Goal: Complete application form: Complete application form

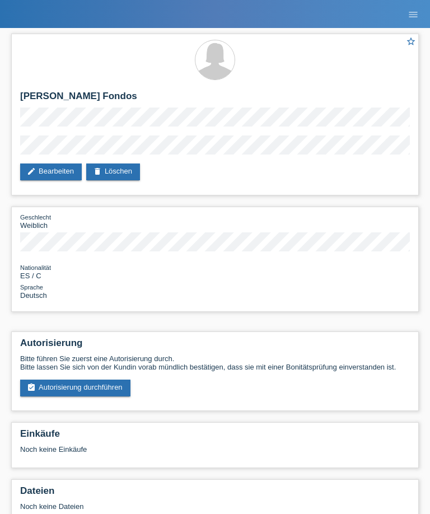
click at [411, 18] on icon "menu" at bounding box center [413, 14] width 11 height 11
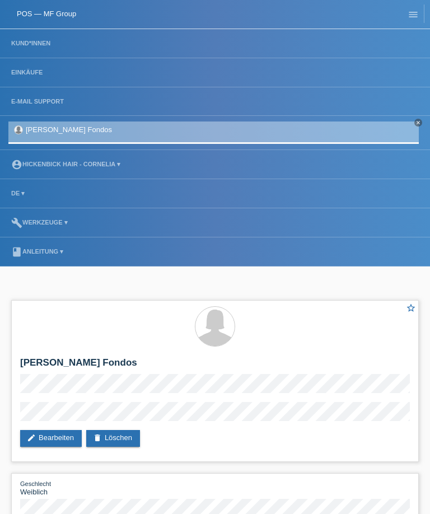
click at [13, 31] on li "Kund*innen" at bounding box center [215, 43] width 430 height 29
click at [24, 43] on link "Kund*innen" at bounding box center [31, 43] width 50 height 7
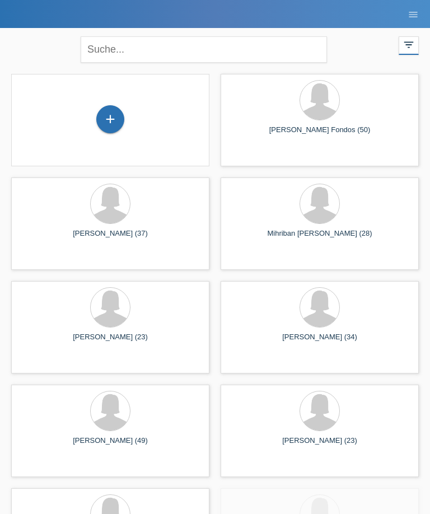
click at [109, 119] on div "+" at bounding box center [110, 119] width 27 height 19
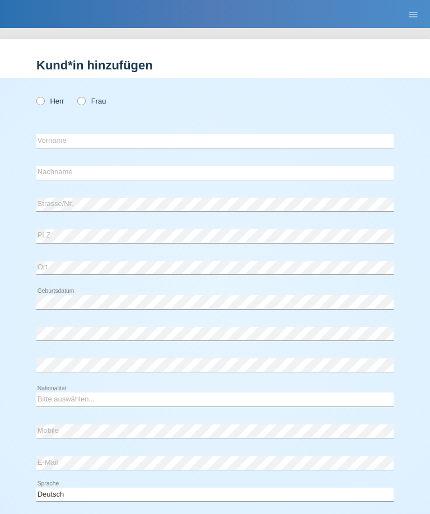
click at [76, 95] on icon at bounding box center [76, 95] width 0 height 0
click at [84, 98] on input "Frau" at bounding box center [80, 100] width 7 height 7
radio input "true"
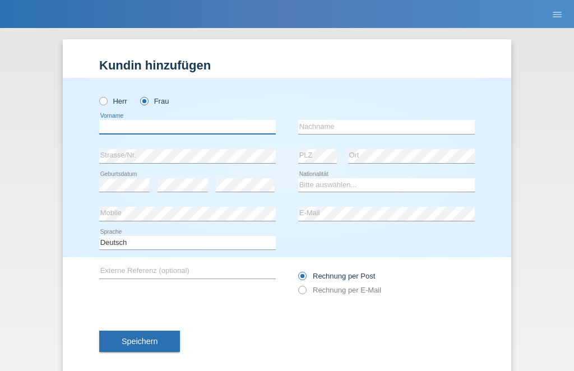
click at [127, 127] on input "text" at bounding box center [187, 127] width 176 height 14
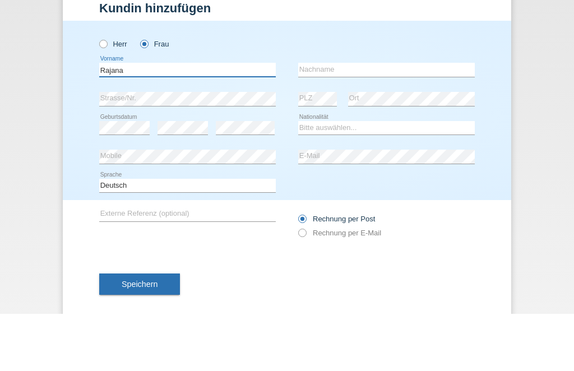
type input "Rajana"
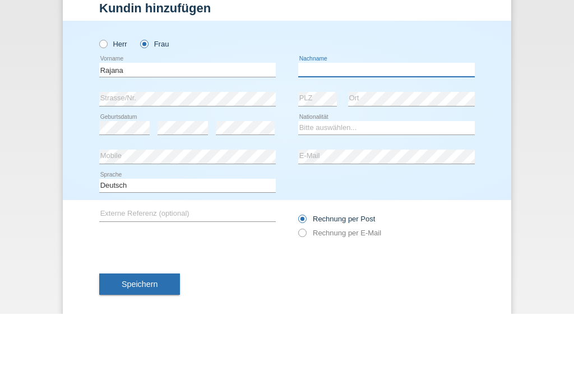
click at [409, 120] on input "text" at bounding box center [386, 127] width 176 height 14
type input "Chadaeva"
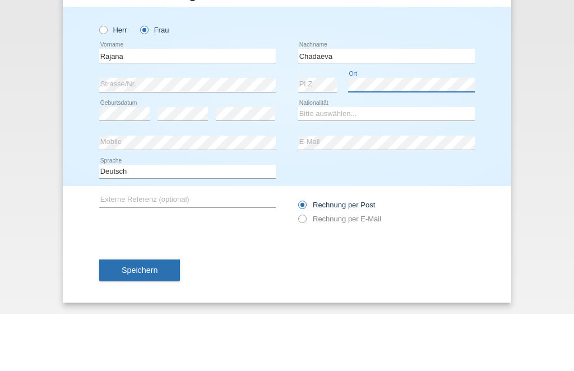
scroll to position [18, 0]
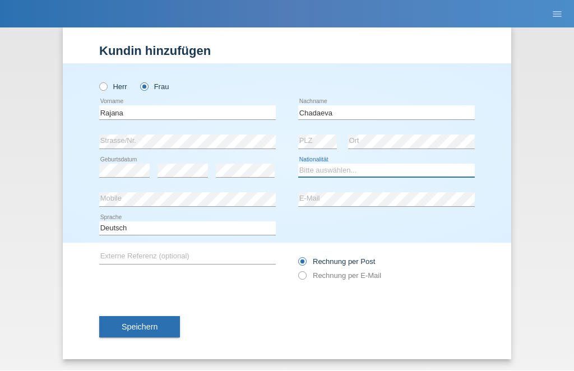
click at [430, 164] on select "Bitte auswählen... Schweiz Deutschland Liechtenstein Österreich ------------ Af…" at bounding box center [386, 170] width 176 height 13
select select "RU"
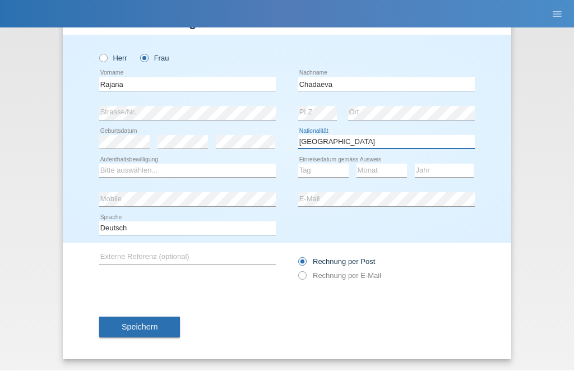
scroll to position [47, 0]
click at [108, 172] on select "Bitte auswählen... C B B - Flüchtlingsstatus Andere" at bounding box center [187, 170] width 176 height 13
select select "B"
click at [338, 172] on select "Tag 01 02 03 04 05 06 07 08 09 10 11" at bounding box center [323, 170] width 50 height 13
click at [338, 171] on select "Tag 01 02 03 04 05 06 07 08 09 10 11" at bounding box center [323, 170] width 50 height 13
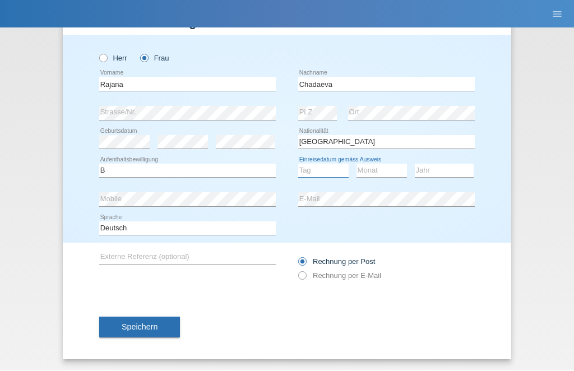
select select "30"
click at [401, 165] on select "Monat 01 02 03 04 05 06 07 08 09 10 11" at bounding box center [381, 170] width 50 height 13
select select "09"
click at [430, 169] on select "Jahr 2025 2024 2023 2022 2021 2020 2019 2018 2017 2016 2015 2014 2013 2012 2011…" at bounding box center [443, 170] width 59 height 13
select select "2006"
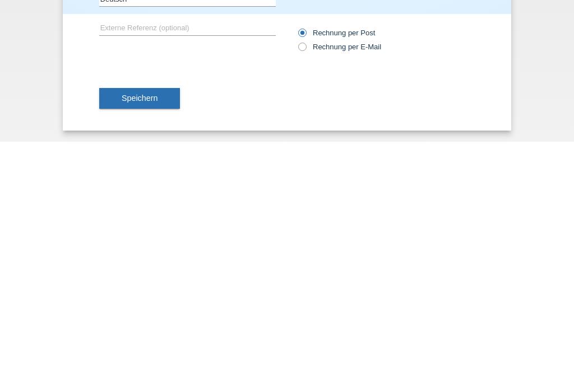
click at [120, 317] on button "Speichern" at bounding box center [139, 327] width 81 height 21
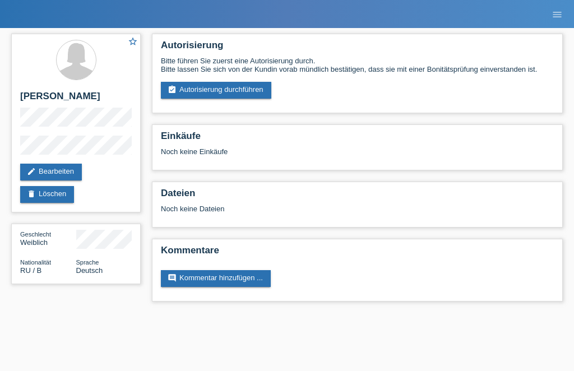
click at [189, 82] on div "Bitte führen Sie zuerst eine Autorisierung durch. Bitte lassen Sie sich von der…" at bounding box center [357, 78] width 393 height 42
click at [197, 89] on link "assignment_turned_in Autorisierung durchführen" at bounding box center [216, 90] width 110 height 17
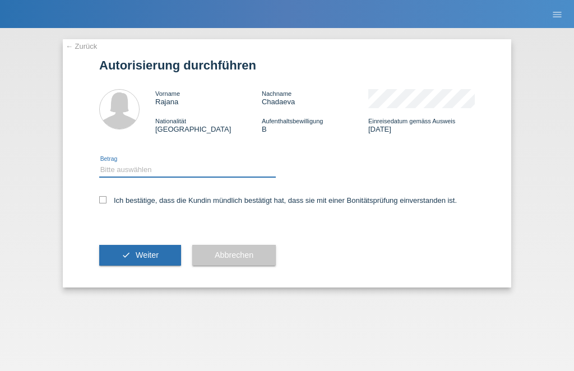
click at [203, 169] on select "Bitte auswählen CHF 1.00 - CHF 499.00 CHF 500.00 - CHF 1'999.00 CHF 2'000.00 - …" at bounding box center [187, 169] width 176 height 13
select select "2"
click at [103, 199] on icon at bounding box center [102, 199] width 7 height 7
click at [103, 199] on input "Ich bestätige, dass die Kundin mündlich bestätigt hat, dass sie mit einer Bonit…" at bounding box center [102, 199] width 7 height 7
checkbox input "true"
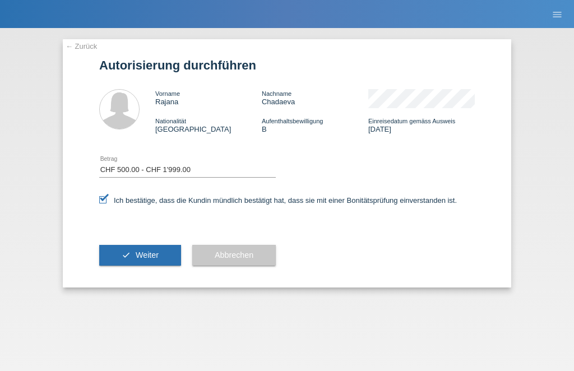
click at [134, 266] on button "check Weiter" at bounding box center [140, 255] width 82 height 21
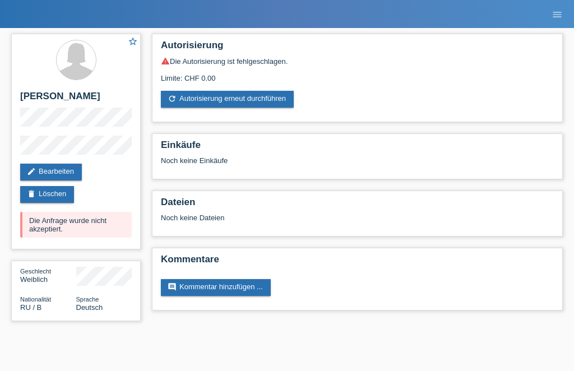
click at [63, 175] on link "edit Bearbeiten" at bounding box center [51, 172] width 62 height 17
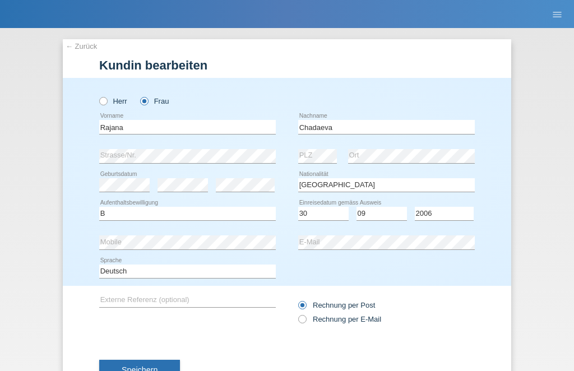
select select "RU"
select select "B"
select select "30"
select select "09"
select select "2006"
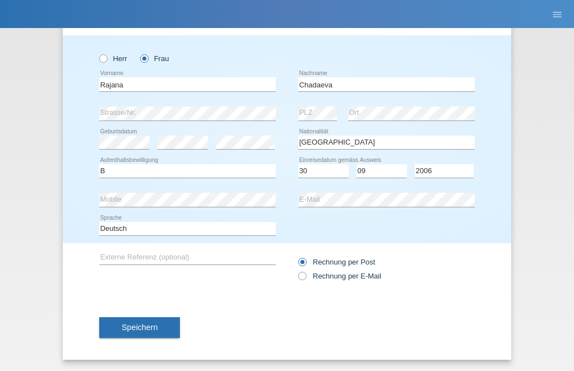
scroll to position [47, 0]
click at [127, 319] on button "Speichern" at bounding box center [139, 327] width 81 height 21
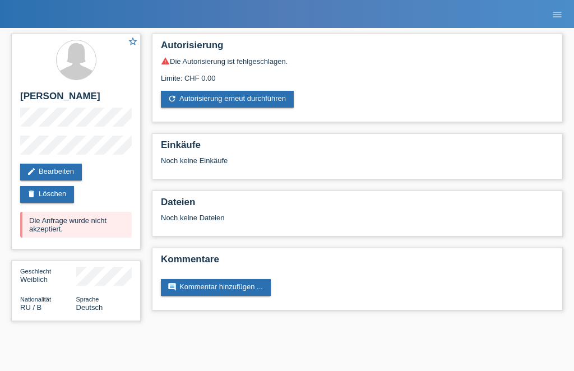
click at [4, 332] on html "POS — MF Group Kund*innen Einkäufe E-Mail Support [PERSON_NAME] Fondos close cl…" at bounding box center [287, 166] width 574 height 332
click at [37, 175] on link "edit Bearbeiten" at bounding box center [51, 172] width 62 height 17
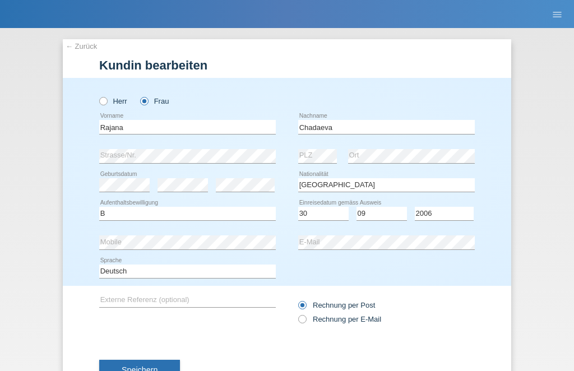
select select "RU"
select select "B"
select select "30"
select select "09"
select select "2006"
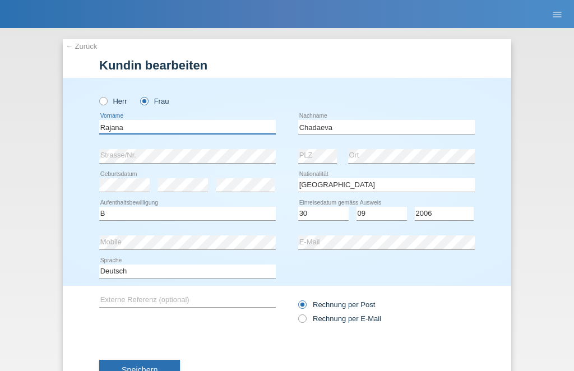
click at [125, 123] on input "Rajana" at bounding box center [187, 127] width 176 height 14
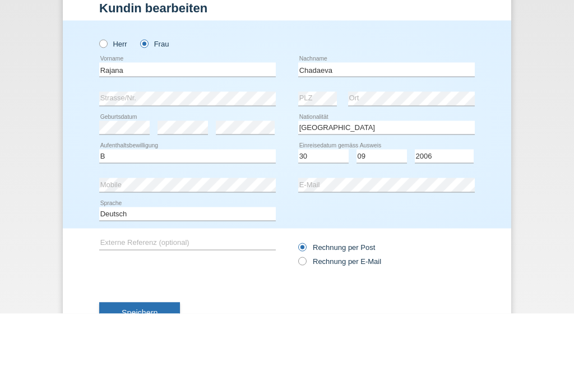
click at [97, 95] on icon at bounding box center [97, 95] width 0 height 0
click at [104, 97] on input "Herr" at bounding box center [102, 100] width 7 height 7
radio input "true"
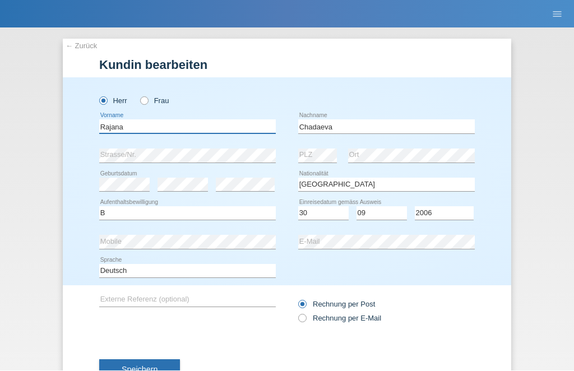
click at [128, 122] on input "Rajana" at bounding box center [187, 127] width 176 height 14
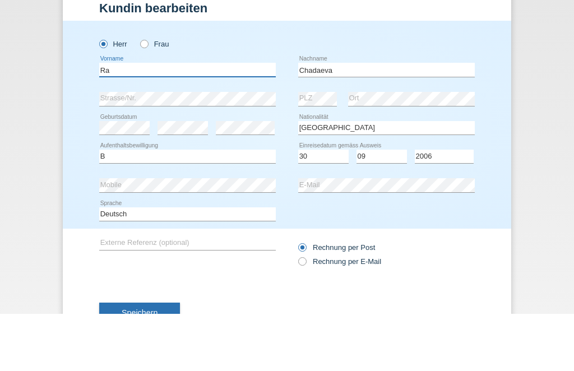
type input "R"
type input "Tamerlam"
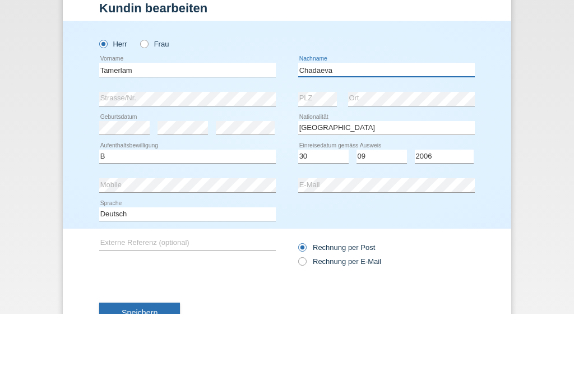
click at [374, 120] on input "Chadaeva" at bounding box center [386, 127] width 176 height 14
type input "C"
type input "Khadaev"
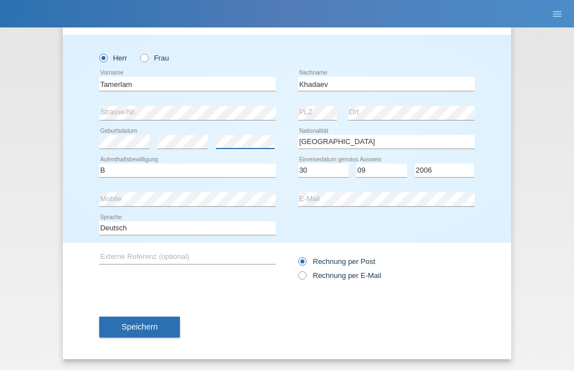
scroll to position [47, 0]
click at [313, 166] on select "Tag 01 02 03 04 05 06 07 08 09 10 11" at bounding box center [323, 170] width 50 height 13
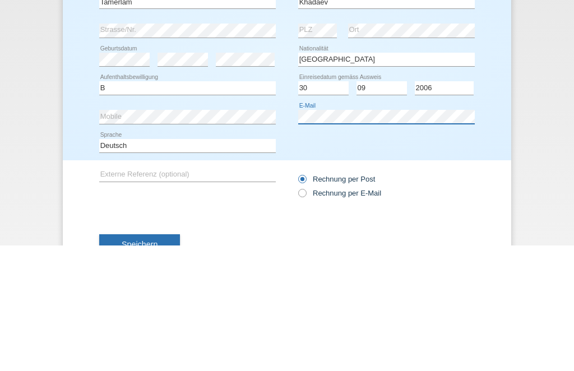
scroll to position [0, 0]
click at [333, 207] on select "Tag 01 02 03 04 05 06 07 08 09 10 11" at bounding box center [323, 213] width 50 height 13
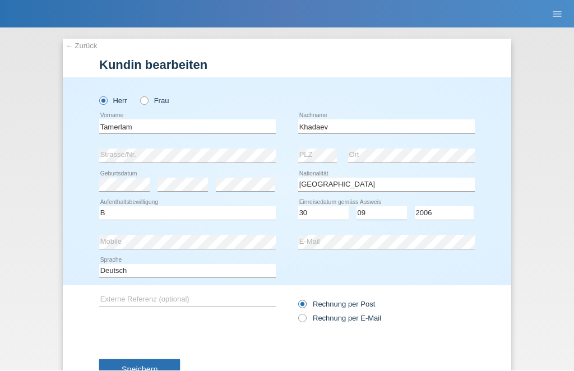
click at [391, 217] on select "Monat 01 02 03 04 05 06 07 08 09 10 11" at bounding box center [381, 213] width 50 height 13
select select "08"
click at [457, 218] on select "Jahr 2025 2024 2023 2022 2021 2020 2019 2018 2017 2016 2015 2014 2013 2012 2011…" at bounding box center [443, 213] width 59 height 13
click at [333, 215] on select "Tag 01 02 03 04 05 06 07 08 09 10 11" at bounding box center [323, 213] width 50 height 13
click at [462, 214] on select "Jahr 2025 2024 2023 2022 2021 2020 2019 2018 2017 2016 2015 2014 2013 2012 2011…" at bounding box center [443, 213] width 59 height 13
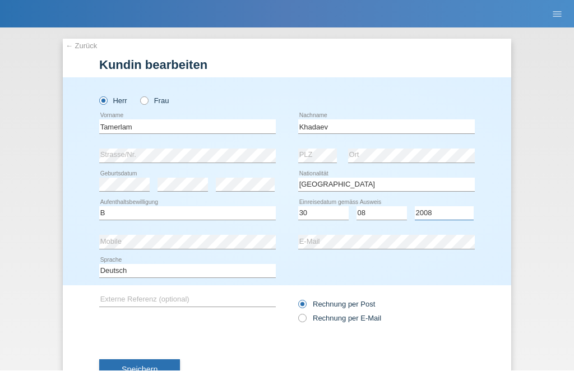
click at [454, 217] on select "Jahr 2025 2024 2023 2022 2021 2020 2019 2018 2017 2016 2015 2014 2013 2012 2011…" at bounding box center [443, 213] width 59 height 13
select select "2005"
click at [332, 215] on select "Tag 01 02 03 04 05 06 07 08 09 10 11" at bounding box center [323, 213] width 50 height 13
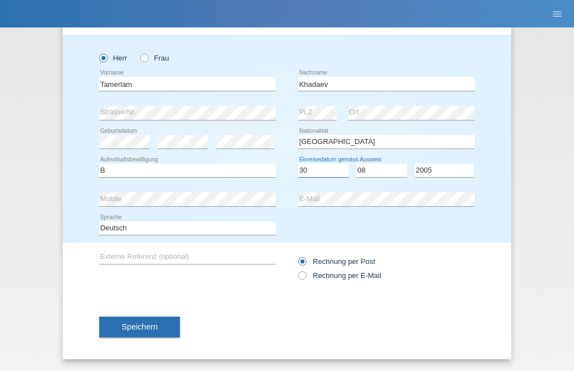
scroll to position [47, 0]
click at [120, 323] on button "Speichern" at bounding box center [139, 327] width 81 height 21
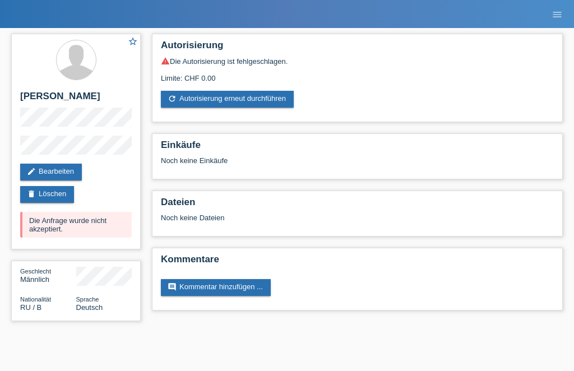
click at [271, 108] on link "refresh Autorisierung erneut durchführen" at bounding box center [227, 99] width 133 height 17
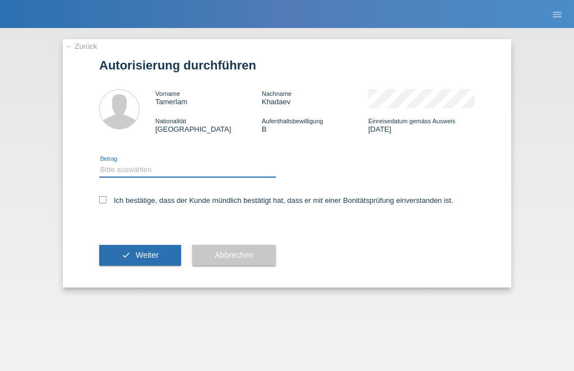
click at [245, 170] on select "Bitte auswählen CHF 1.00 - CHF 499.00 CHF 500.00 - CHF 1'999.00 CHF 2'000.00 - …" at bounding box center [187, 169] width 176 height 13
select select "2"
click at [104, 200] on icon at bounding box center [102, 199] width 7 height 7
click at [104, 200] on input "Ich bestätige, dass der Kunde mündlich bestätigt hat, dass er mit einer Bonität…" at bounding box center [102, 199] width 7 height 7
checkbox input "true"
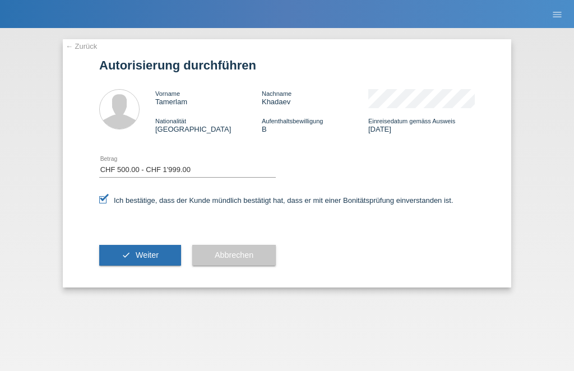
click at [129, 255] on icon "check" at bounding box center [126, 254] width 9 height 9
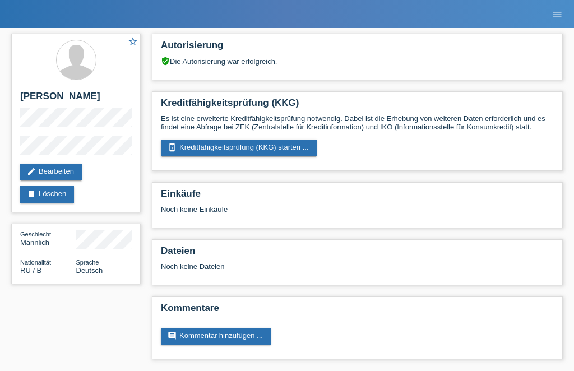
click at [286, 156] on link "perm_device_information Kreditfähigkeitsprüfung (KKG) starten ..." at bounding box center [239, 147] width 156 height 17
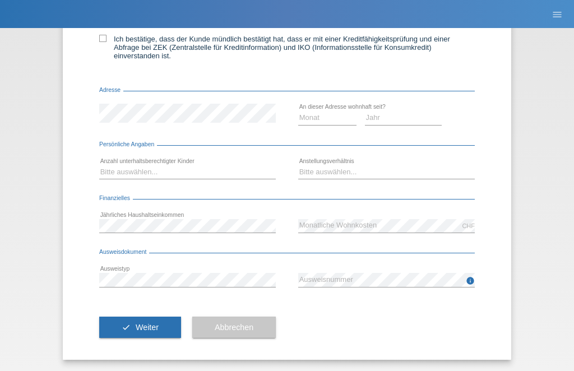
scroll to position [174, 0]
click at [333, 111] on select "Monat 01 02 03 04 05 06 07 08 09 10" at bounding box center [327, 117] width 58 height 13
click at [325, 119] on select "Monat 01 02 03 04 05 06 07 08 09 10" at bounding box center [327, 117] width 58 height 13
select select "09"
click at [411, 113] on select "Jahr 2025 2024 2023 2022 2021 2020 2019 2018 2017 2016 2015 2014 2013 2012 2011…" at bounding box center [403, 117] width 77 height 13
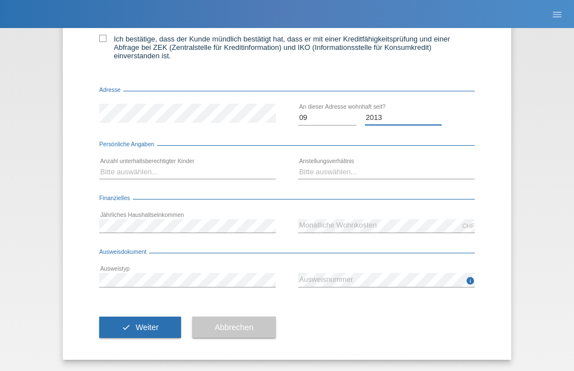
click at [417, 120] on select "Jahr 2025 2024 2023 2022 2021 2020 2019 2018 2017 2016 2015 2014 2013 2012 2011…" at bounding box center [403, 117] width 77 height 13
select select "2014"
click at [253, 173] on select "Bitte auswählen... 0 1 2 3 4 5 6 7 8 9" at bounding box center [187, 171] width 176 height 13
select select "0"
click at [371, 174] on select "Bitte auswählen... Unbefristet Befristet Lehrling/Student Pensioniert Nicht arb…" at bounding box center [386, 171] width 176 height 13
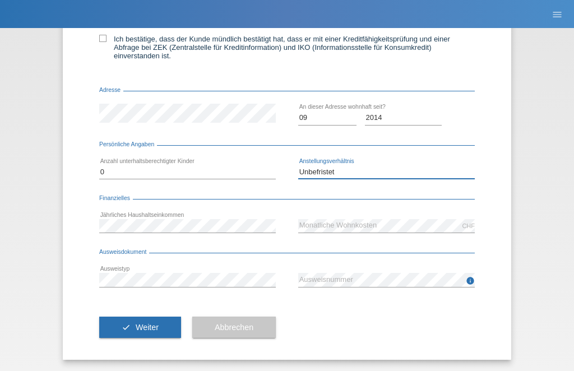
click at [373, 175] on select "Bitte auswählen... Unbefristet Befristet Lehrling/Student Pensioniert Nicht arb…" at bounding box center [386, 171] width 176 height 13
click at [450, 170] on select "Bitte auswählen... Unbefristet Befristet Lehrling/Student Pensioniert Nicht arb…" at bounding box center [386, 171] width 176 height 13
select select "TEMPORARY"
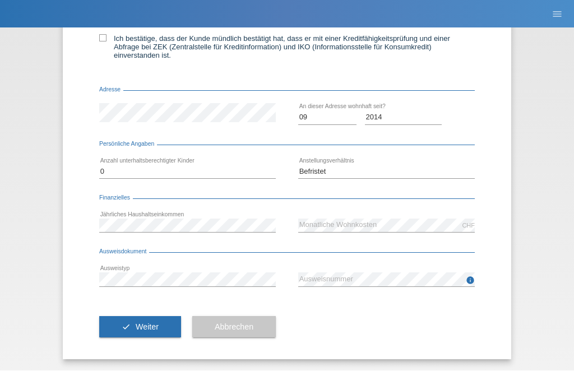
click at [383, 265] on div "info error Ausweisnummer" at bounding box center [386, 279] width 176 height 29
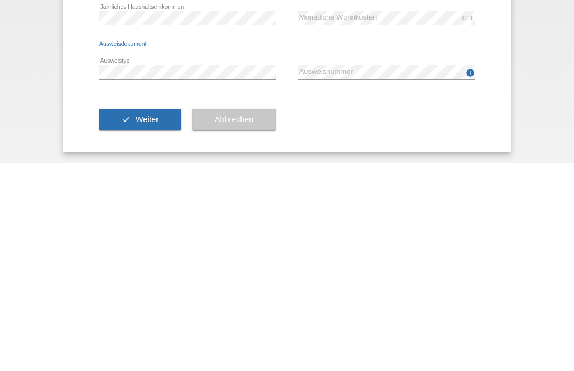
click at [475, 66] on div "← Zurück Kreditfähigkeitsprüfung (KKG) Vorname Tamerlam Nachname Khadaev Nation…" at bounding box center [287, 118] width 448 height 484
click at [473, 276] on icon "info" at bounding box center [469, 280] width 9 height 9
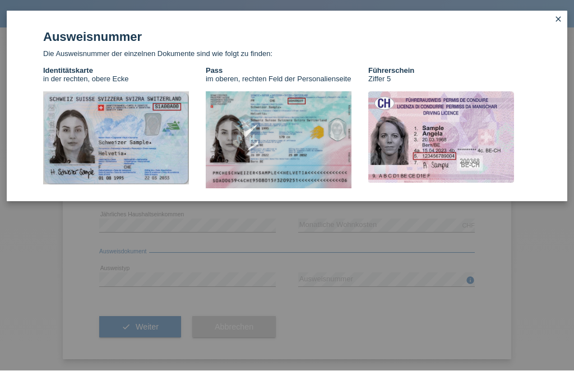
click at [553, 22] on link "close" at bounding box center [558, 20] width 15 height 13
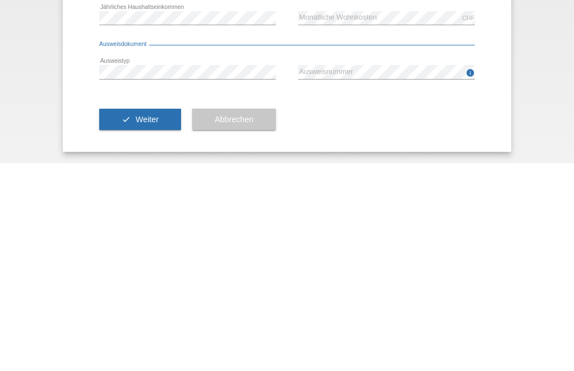
click at [153, 323] on span "Weiter" at bounding box center [147, 327] width 23 height 9
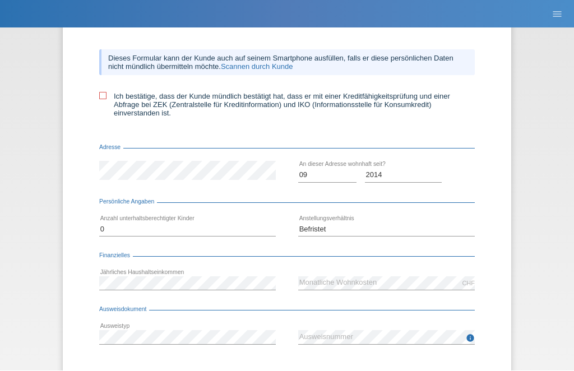
scroll to position [107, 0]
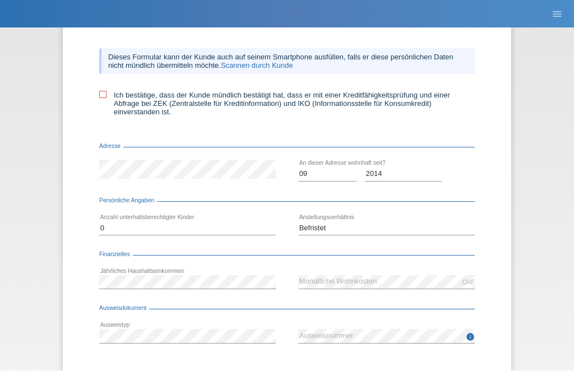
click at [107, 101] on label "Ich bestätige, dass der Kunde mündlich bestätigt hat, dass er mit einer Kreditf…" at bounding box center [286, 103] width 375 height 25
click at [106, 99] on input "Ich bestätige, dass der Kunde mündlich bestätigt hat, dass er mit einer Kreditf…" at bounding box center [102, 94] width 7 height 7
checkbox input "true"
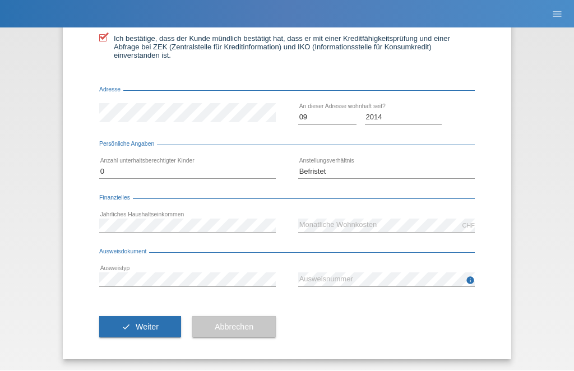
scroll to position [174, 0]
click at [144, 329] on span "Weiter" at bounding box center [147, 327] width 23 height 9
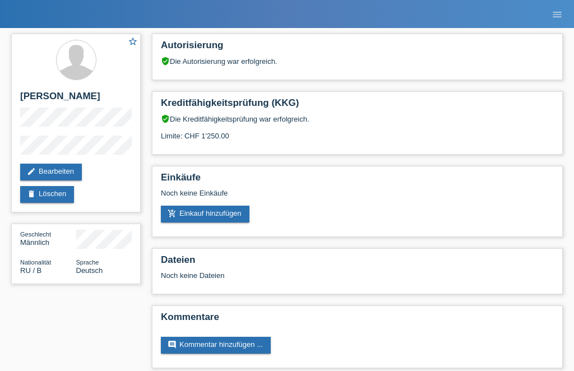
scroll to position [23, 0]
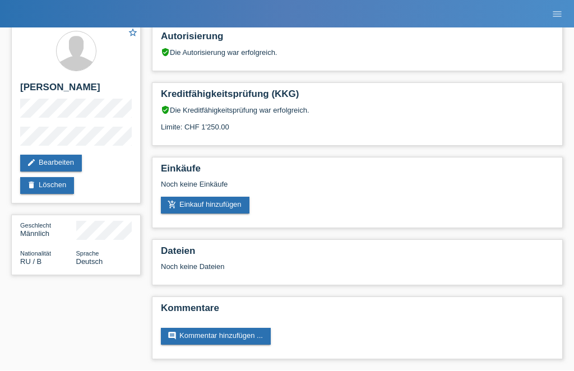
click at [153, 179] on div "Einkäufe Noch keine Einkäufe add_shopping_cart Einkauf hinzufügen" at bounding box center [357, 192] width 411 height 71
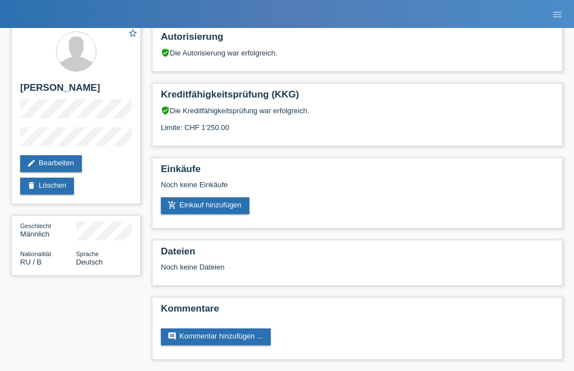
scroll to position [0, 0]
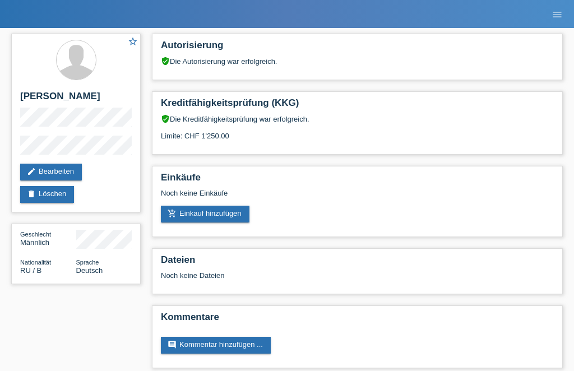
click at [551, 15] on icon "menu" at bounding box center [556, 14] width 11 height 11
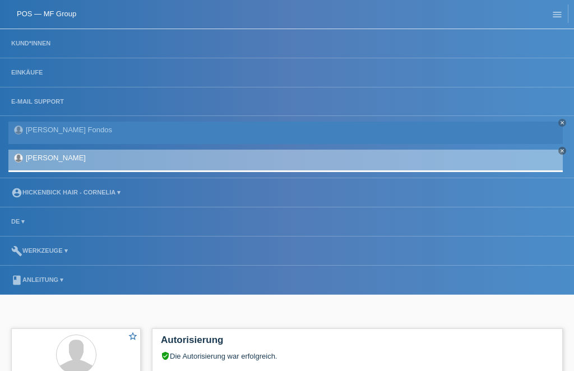
click at [48, 46] on link "Kund*innen" at bounding box center [31, 43] width 50 height 7
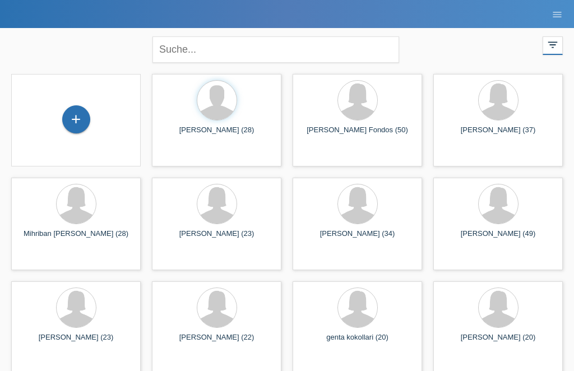
click at [89, 96] on div "+" at bounding box center [75, 120] width 129 height 92
click at [67, 128] on div "+" at bounding box center [76, 119] width 27 height 19
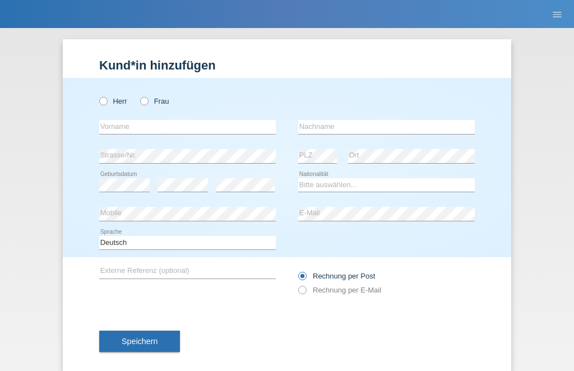
click at [131, 99] on div "Herr Frau" at bounding box center [187, 101] width 176 height 23
click at [152, 105] on label "Frau" at bounding box center [154, 101] width 29 height 8
click at [147, 104] on input "Frau" at bounding box center [143, 100] width 7 height 7
radio input "true"
click at [127, 126] on input "text" at bounding box center [187, 127] width 176 height 14
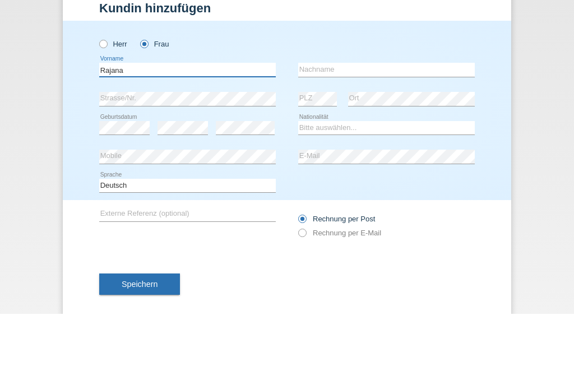
type input "Rajana"
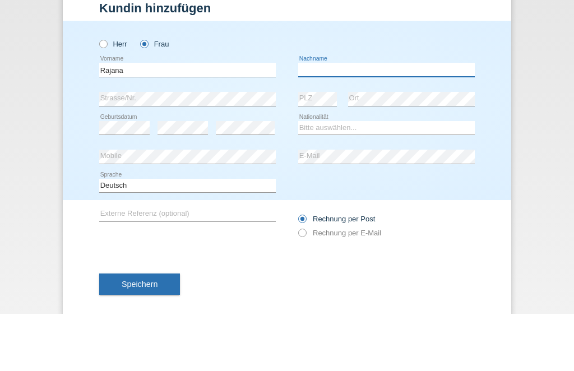
click at [405, 120] on input "text" at bounding box center [386, 127] width 176 height 14
type input "Chadaeva"
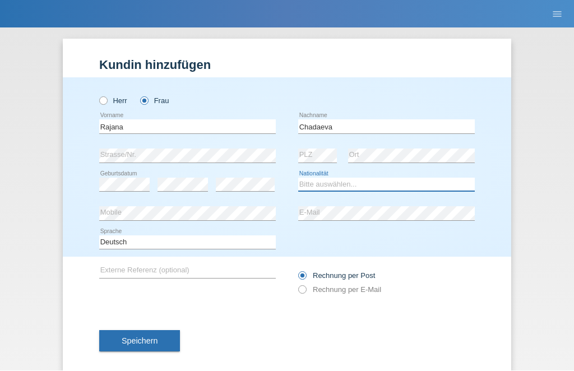
click at [454, 185] on select "Bitte auswählen... Schweiz Deutschland Liechtenstein Österreich ------------ Af…" at bounding box center [386, 184] width 176 height 13
select select "RU"
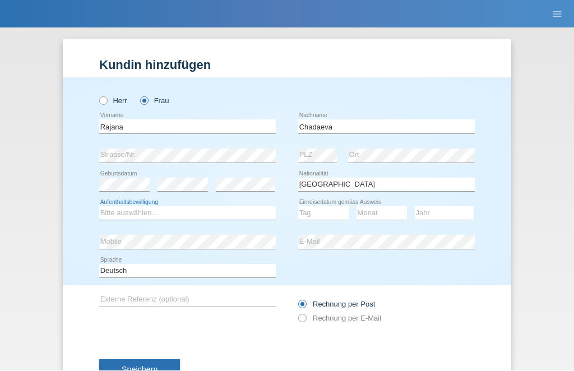
click at [115, 212] on select "Bitte auswählen... C B B - Flüchtlingsstatus Andere" at bounding box center [187, 213] width 176 height 13
select select "B"
click at [344, 210] on select "Tag 01 02 03 04 05 06 07 08 09 10 11" at bounding box center [323, 213] width 50 height 13
select select "30"
click at [401, 207] on select "Monat 01 02 03 04 05 06 07 08 09 10 11" at bounding box center [381, 213] width 50 height 13
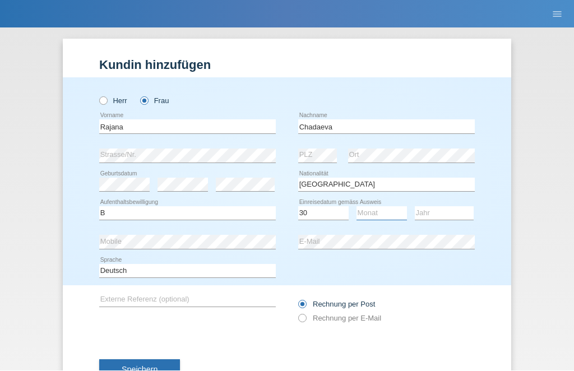
select select "09"
click at [465, 217] on select "Jahr 2025 2024 2023 2022 2021 2020 2019 2018 2017 2016 2015 2014 2013 2012 2011…" at bounding box center [443, 213] width 59 height 13
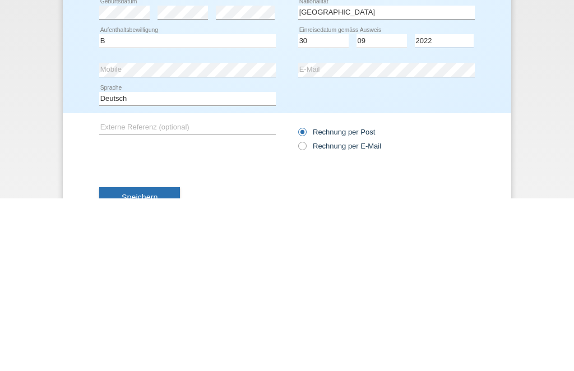
click at [451, 207] on select "Jahr 2025 2024 2023 2022 2021 2020 2019 2018 2017 2016 2015 2014 2013 2012 2011…" at bounding box center [443, 213] width 59 height 13
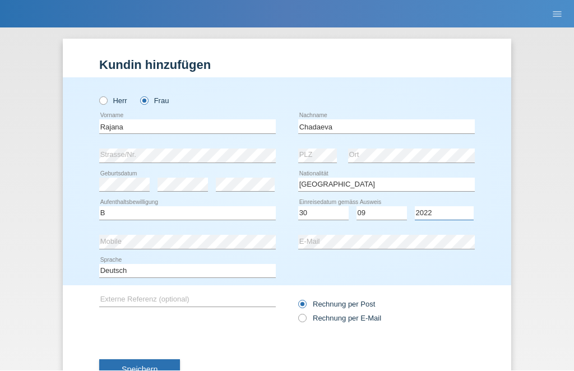
select select "2006"
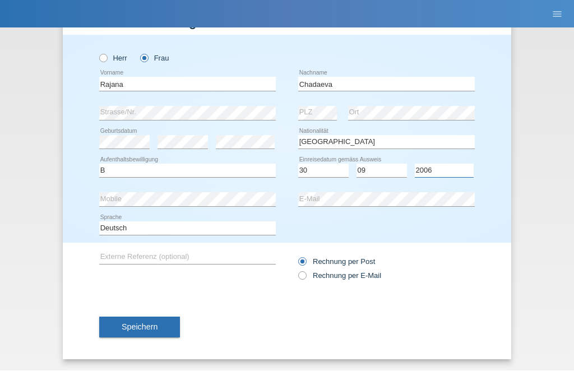
scroll to position [47, 0]
click at [180, 325] on button "Speichern" at bounding box center [139, 327] width 81 height 21
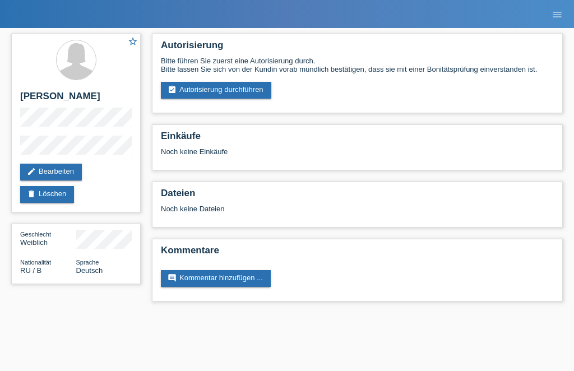
click at [153, 313] on html "POS — MF Group Kund*innen Einkäufe E-Mail Support [PERSON_NAME] Fondos close cl…" at bounding box center [287, 156] width 574 height 313
click at [230, 88] on link "assignment_turned_in Autorisierung durchführen" at bounding box center [216, 90] width 110 height 17
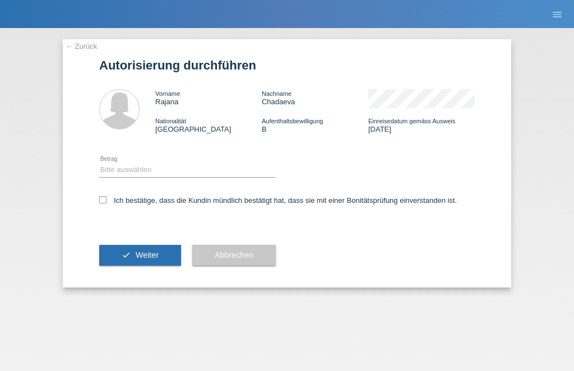
click at [237, 143] on div "Vorname [PERSON_NAME] Nachname [PERSON_NAME] Nationalität [GEOGRAPHIC_DATA] Auf…" at bounding box center [286, 111] width 375 height 67
click at [245, 167] on select "Bitte auswählen CHF 1.00 - CHF 499.00 CHF 500.00 - CHF 1'999.00 CHF 2'000.00 - …" at bounding box center [187, 169] width 176 height 13
select select "2"
click at [115, 199] on label "Ich bestätige, dass die Kundin mündlich bestätigt hat, dass sie mit einer Bonit…" at bounding box center [277, 200] width 357 height 8
click at [106, 199] on input "Ich bestätige, dass die Kundin mündlich bestätigt hat, dass sie mit einer Bonit…" at bounding box center [102, 199] width 7 height 7
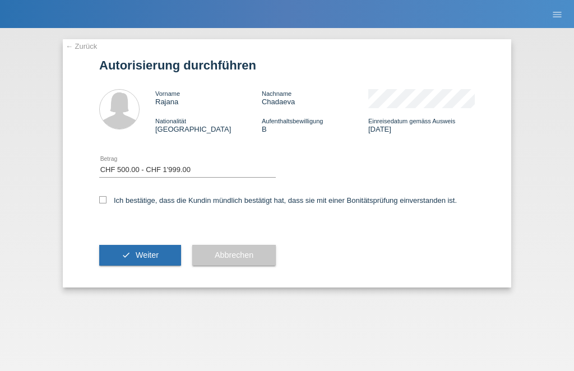
checkbox input "true"
click at [227, 266] on button "Abbrechen" at bounding box center [233, 255] width 83 height 21
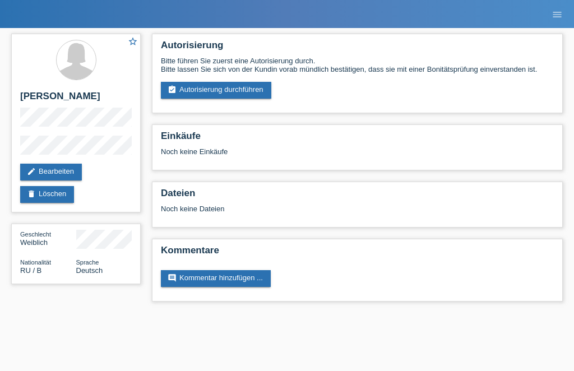
click at [238, 94] on link "assignment_turned_in Autorisierung durchführen" at bounding box center [216, 90] width 110 height 17
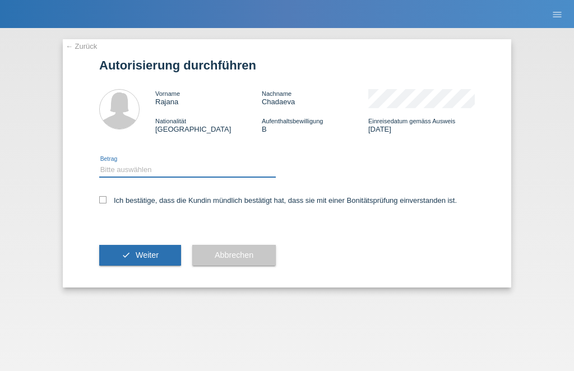
click at [227, 167] on select "Bitte auswählen CHF 1.00 - CHF 499.00 CHF 500.00 - CHF 1'999.00 CHF 2'000.00 - …" at bounding box center [187, 169] width 176 height 13
select select "2"
click at [104, 192] on div "Ich bestätige, dass die Kundin mündlich bestätigt hat, dass sie mit einer Bonit…" at bounding box center [286, 204] width 375 height 38
click at [103, 193] on div "Ich bestätige, dass die Kundin mündlich bestätigt hat, dass sie mit einer Bonit…" at bounding box center [286, 204] width 375 height 38
click at [99, 194] on div "Ich bestätige, dass die Kundin mündlich bestätigt hat, dass sie mit einer Bonit…" at bounding box center [286, 204] width 375 height 38
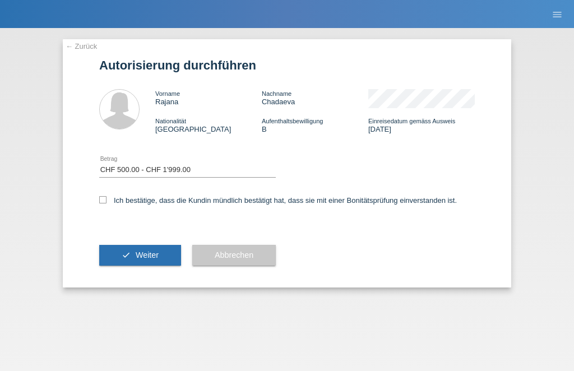
click at [87, 197] on div "← Zurück Autorisierung durchführen Vorname Rajana Nachname Chadaeva Nationalitä…" at bounding box center [287, 163] width 448 height 248
click at [101, 196] on div "Ich bestätige, dass die Kundin mündlich bestätigt hat, dass sie mit einer Bonit…" at bounding box center [286, 204] width 375 height 38
click at [113, 203] on label "Ich bestätige, dass die Kundin mündlich bestätigt hat, dass sie mit einer Bonit…" at bounding box center [277, 200] width 357 height 8
click at [106, 203] on input "Ich bestätige, dass die Kundin mündlich bestätigt hat, dass sie mit einer Bonit…" at bounding box center [102, 199] width 7 height 7
checkbox input "true"
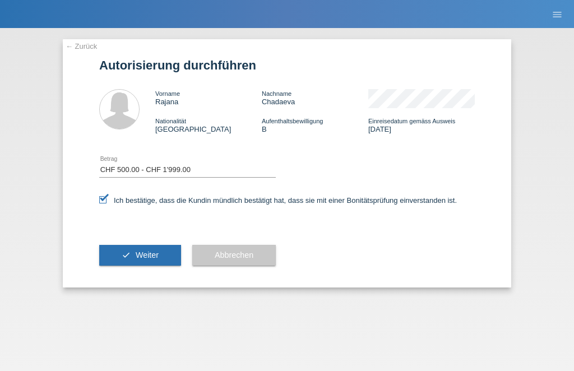
click at [152, 259] on span "Weiter" at bounding box center [147, 254] width 23 height 9
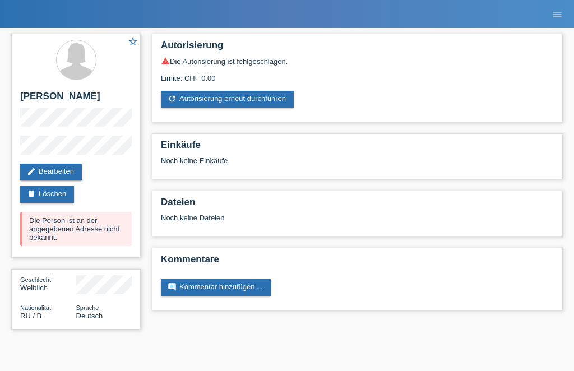
click at [46, 174] on link "edit Bearbeiten" at bounding box center [51, 172] width 62 height 17
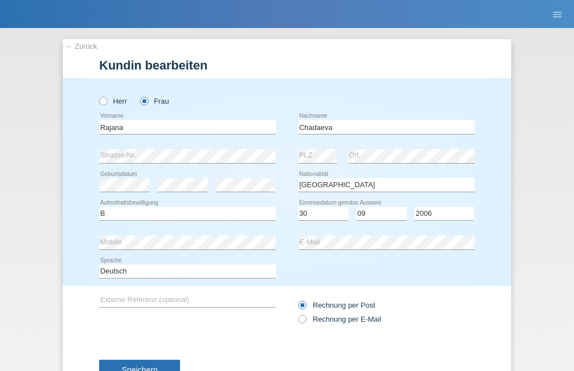
select select "RU"
select select "B"
select select "30"
select select "09"
select select "2006"
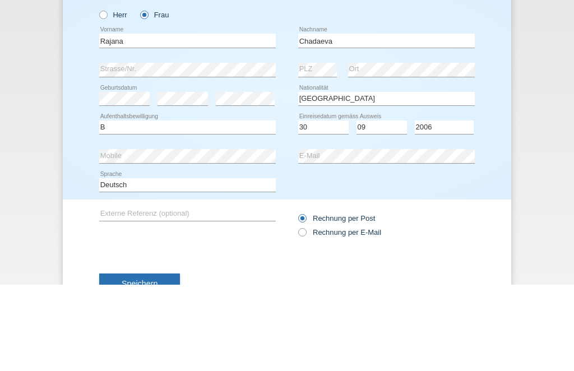
click at [571, 84] on div "← Zurück [PERSON_NAME] bearbeiten [PERSON_NAME] Frau Rajana error Vorname error" at bounding box center [287, 199] width 574 height 343
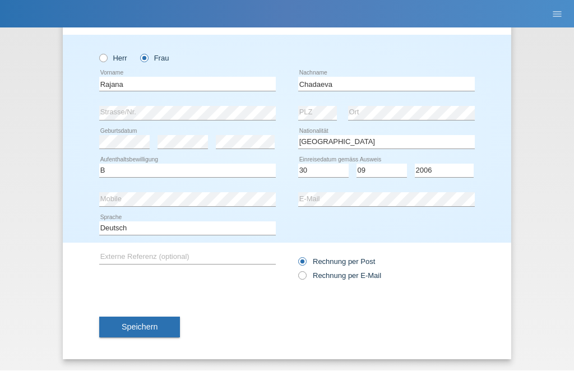
click at [125, 332] on button "Speichern" at bounding box center [139, 327] width 81 height 21
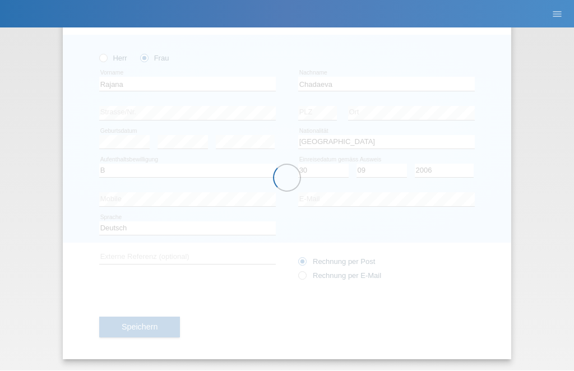
scroll to position [47, 0]
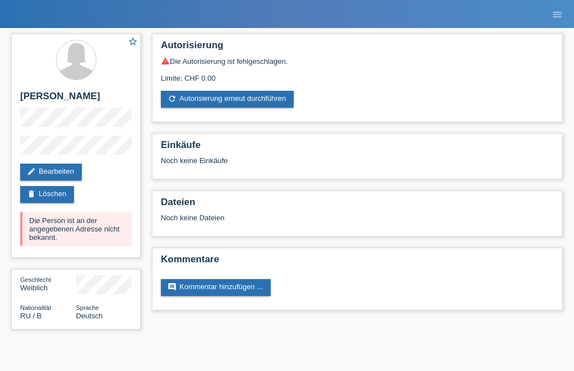
click at [183, 96] on link "refresh Autorisierung erneut durchführen" at bounding box center [227, 99] width 133 height 17
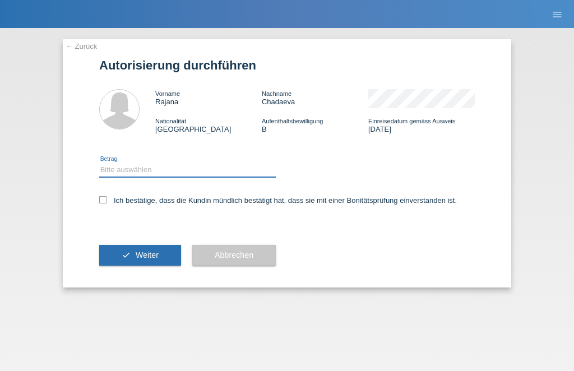
click at [127, 167] on select "Bitte auswählen CHF 1.00 - CHF 499.00 CHF 500.00 - CHF 1'999.00 CHF 2'000.00 - …" at bounding box center [187, 169] width 176 height 13
select select "1"
click at [108, 204] on label "Ich bestätige, dass die Kundin mündlich bestätigt hat, dass sie mit einer Bonit…" at bounding box center [277, 200] width 357 height 8
click at [106, 203] on input "Ich bestätige, dass die Kundin mündlich bestätigt hat, dass sie mit einer Bonit…" at bounding box center [102, 199] width 7 height 7
checkbox input "true"
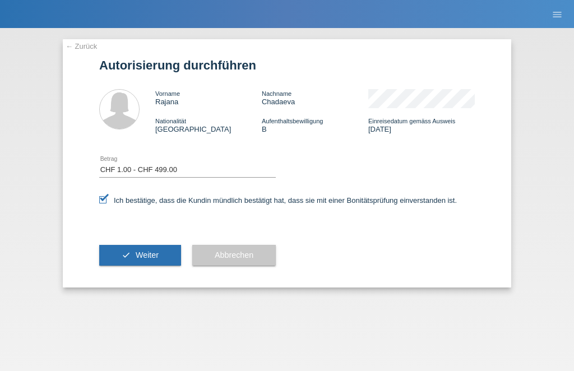
click at [118, 255] on button "check Weiter" at bounding box center [140, 255] width 82 height 21
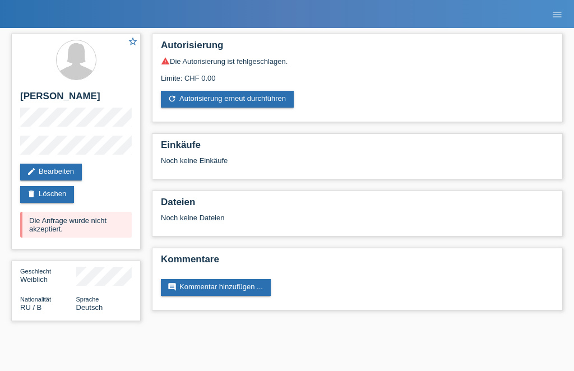
click at [557, 16] on icon "menu" at bounding box center [556, 14] width 11 height 11
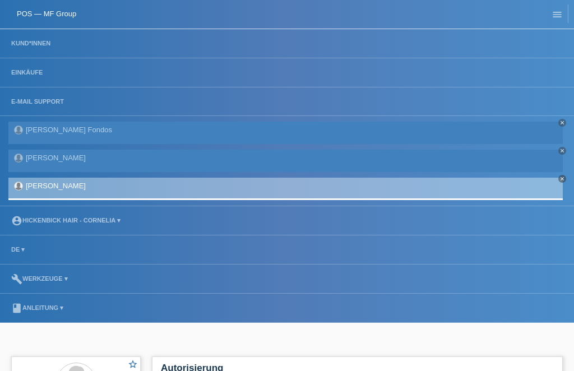
click at [40, 42] on link "Kund*innen" at bounding box center [31, 43] width 50 height 7
